Goal: Information Seeking & Learning: Learn about a topic

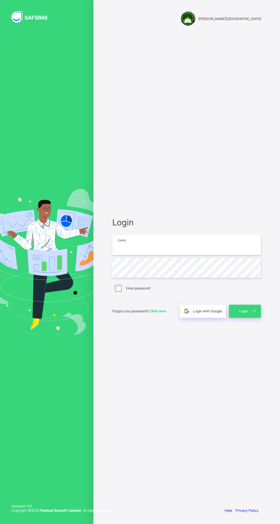
click at [170, 255] on input "email" at bounding box center [186, 245] width 149 height 20
type input "**********"
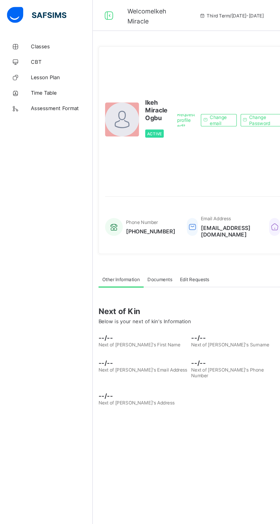
click at [30, 29] on link "Classes" at bounding box center [34, 34] width 69 height 11
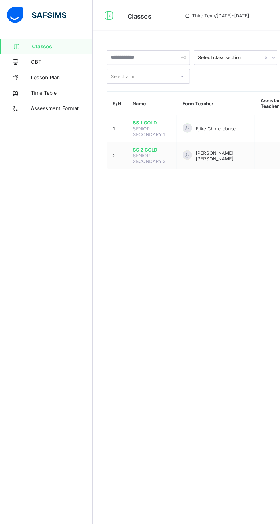
click at [115, 109] on span "SS 2 GOLD" at bounding box center [112, 111] width 28 height 4
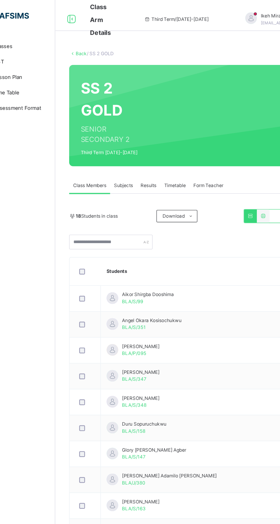
click at [125, 134] on div "Subjects" at bounding box center [119, 137] width 20 height 11
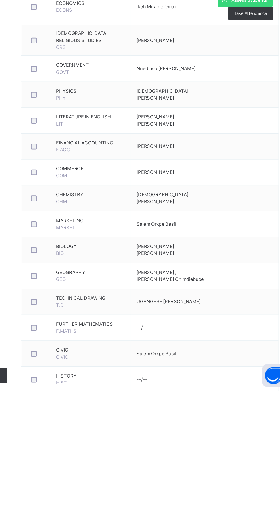
click at [252, 521] on td at bounding box center [244, 515] width 51 height 19
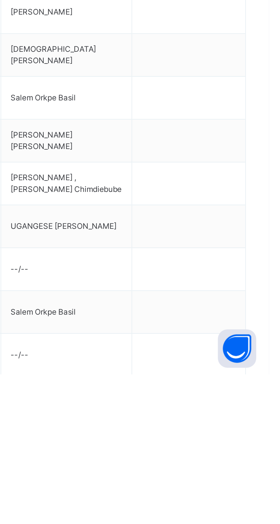
click at [256, 524] on span "Assess Students" at bounding box center [248, 534] width 26 height 5
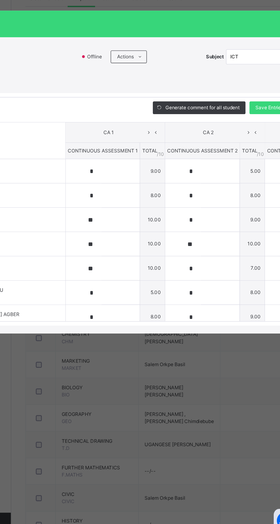
click at [175, 238] on icon at bounding box center [172, 234] width 5 height 9
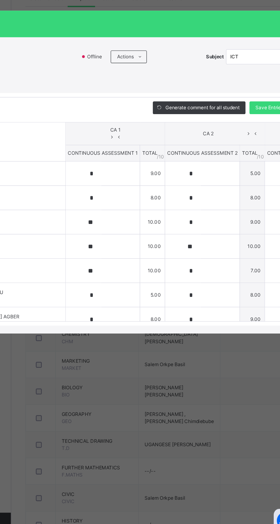
click at [242, 239] on icon at bounding box center [244, 234] width 5 height 9
